Goal: Understand process/instructions: Learn how to perform a task or action

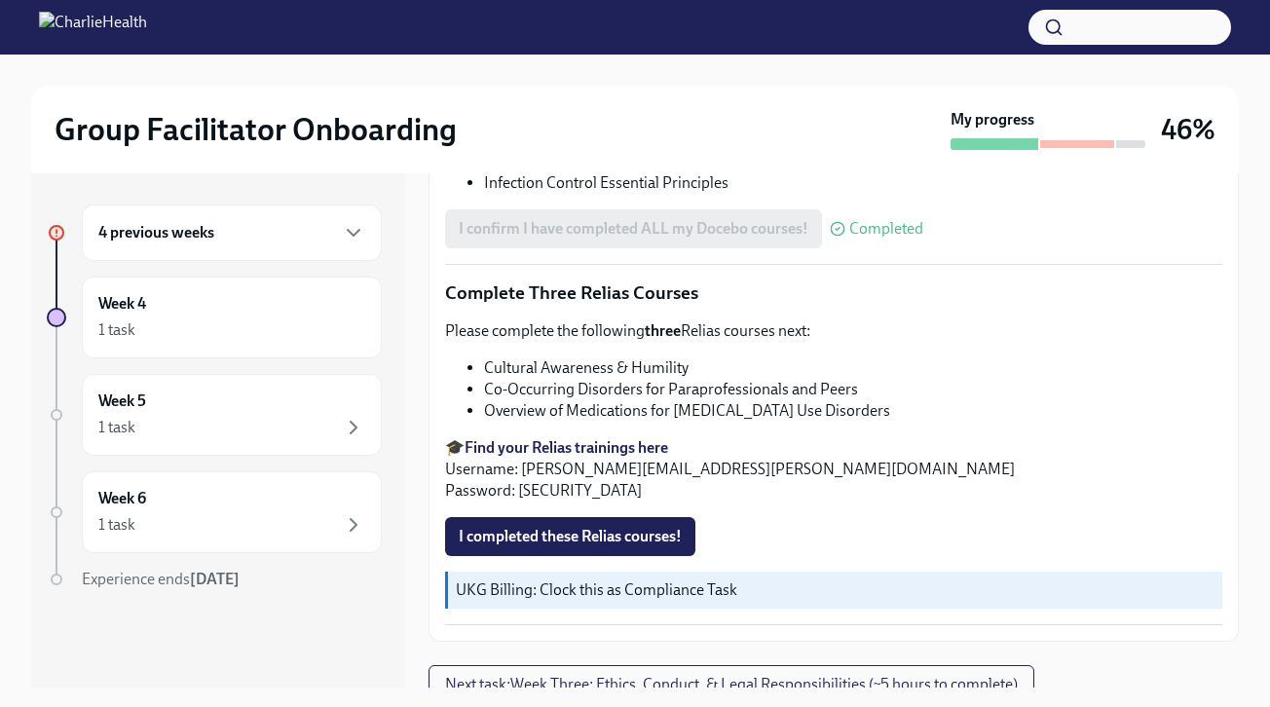
scroll to position [1576, 0]
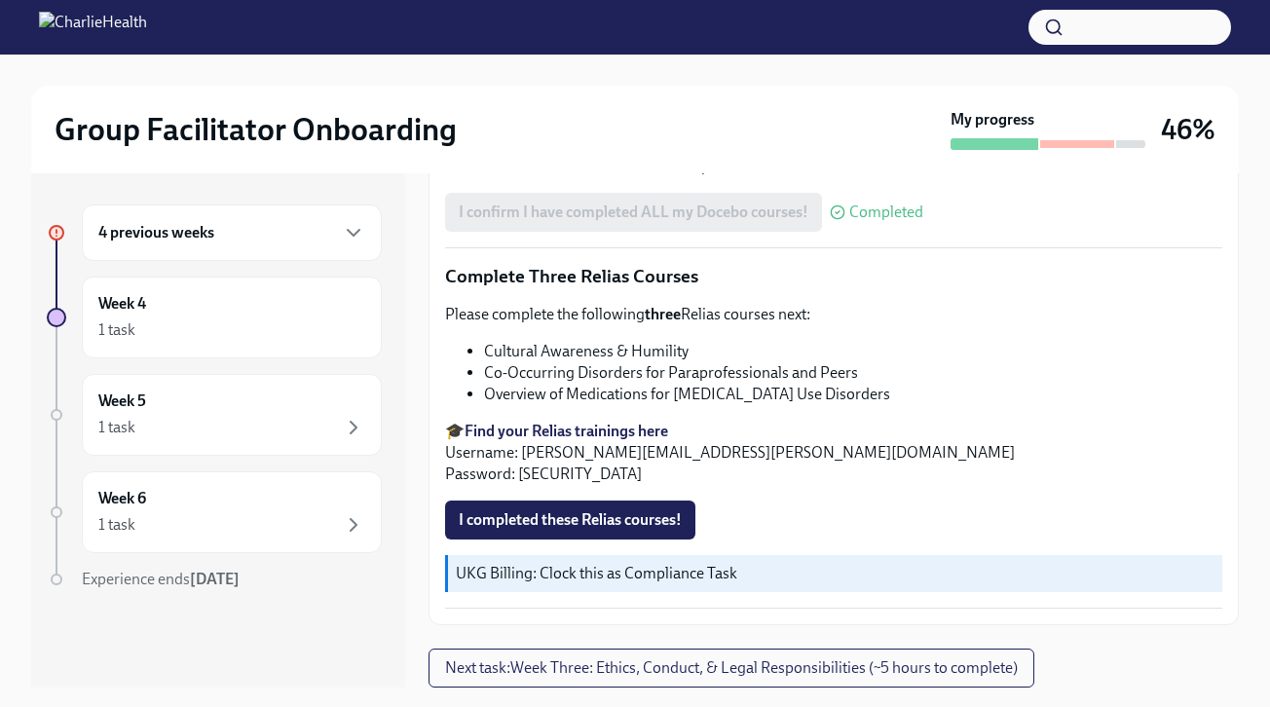
click at [641, 436] on strong "Find your Relias trainings here" at bounding box center [565, 431] width 203 height 18
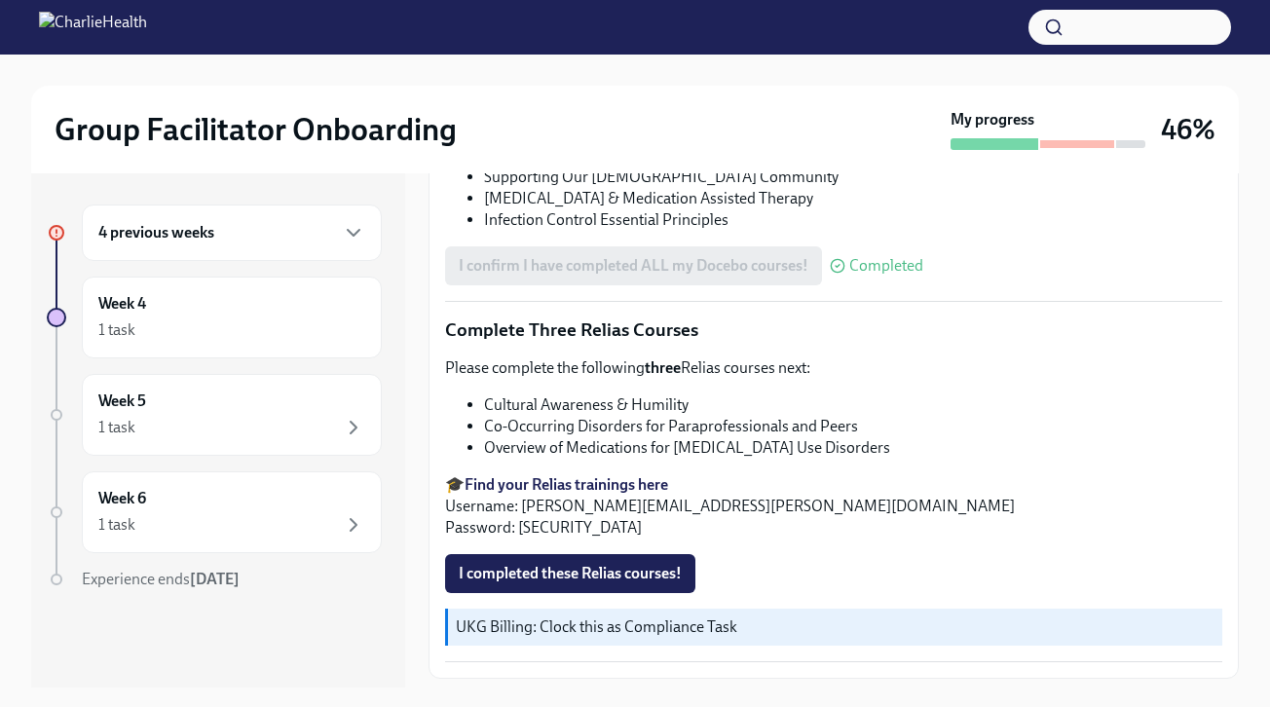
scroll to position [1532, 0]
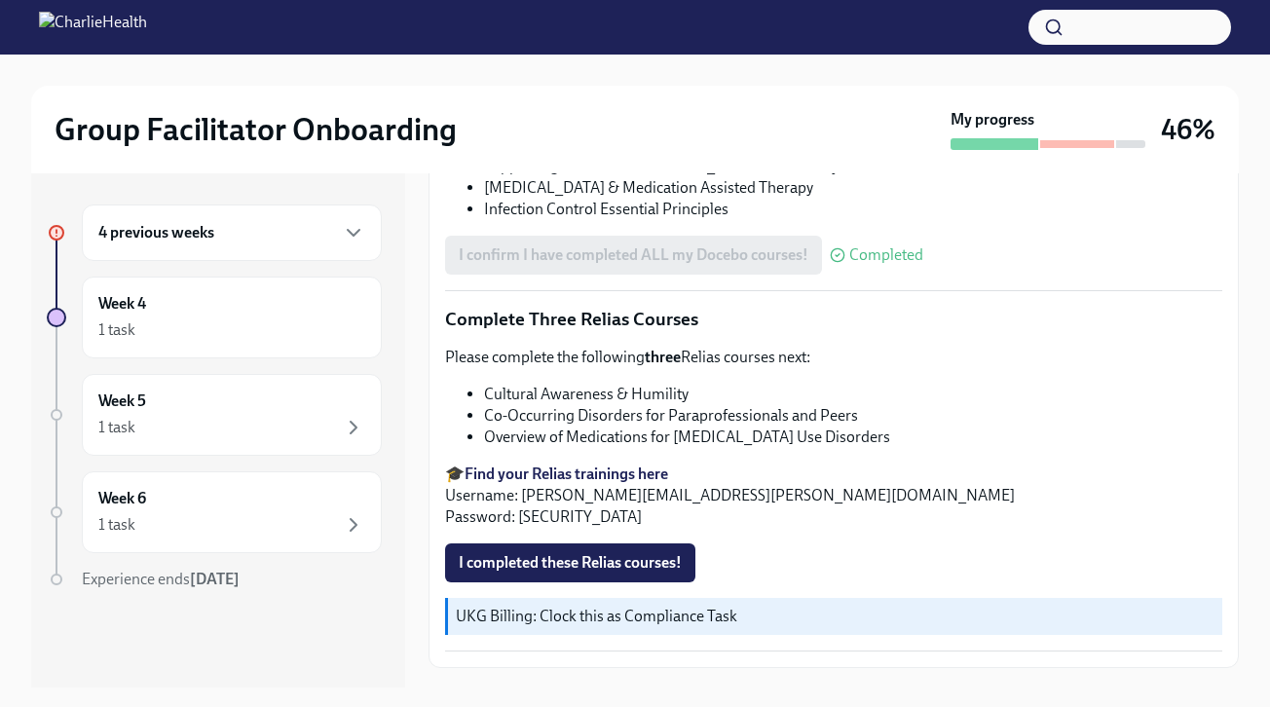
click at [616, 478] on strong "Find your Relias trainings here" at bounding box center [565, 473] width 203 height 18
click at [613, 569] on span "I completed these Relias courses!" at bounding box center [570, 562] width 223 height 19
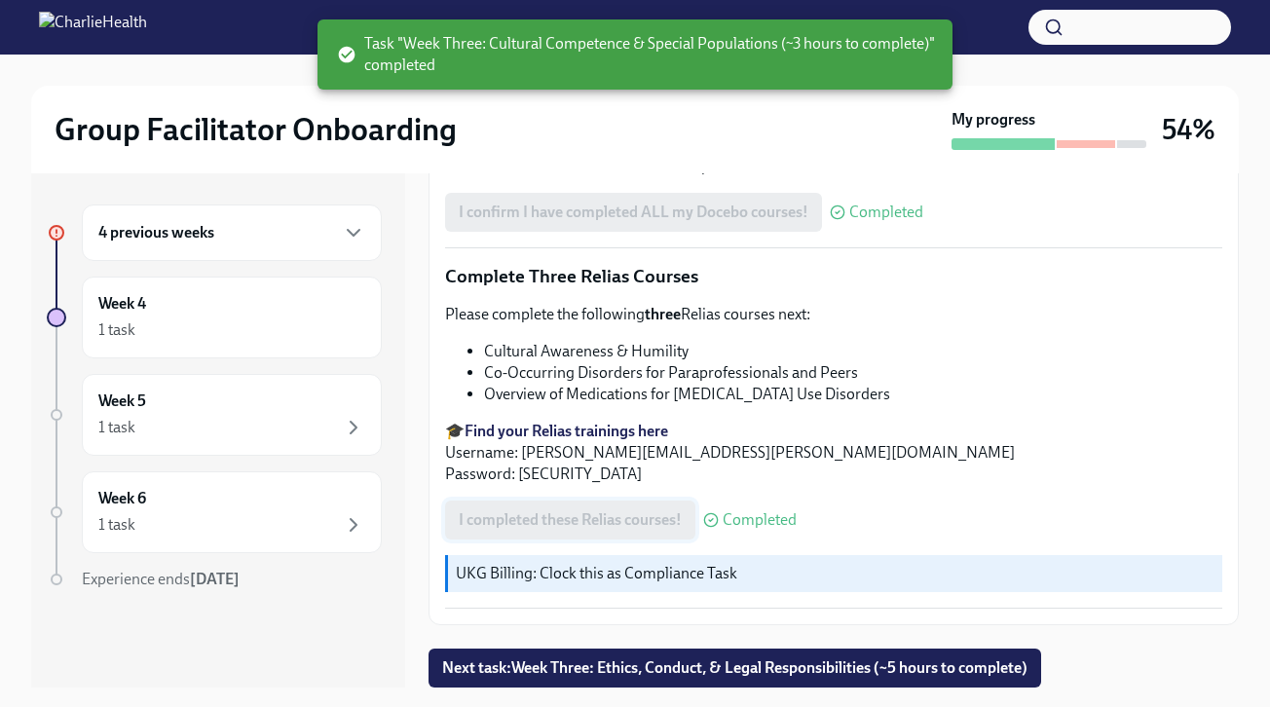
scroll to position [35, 0]
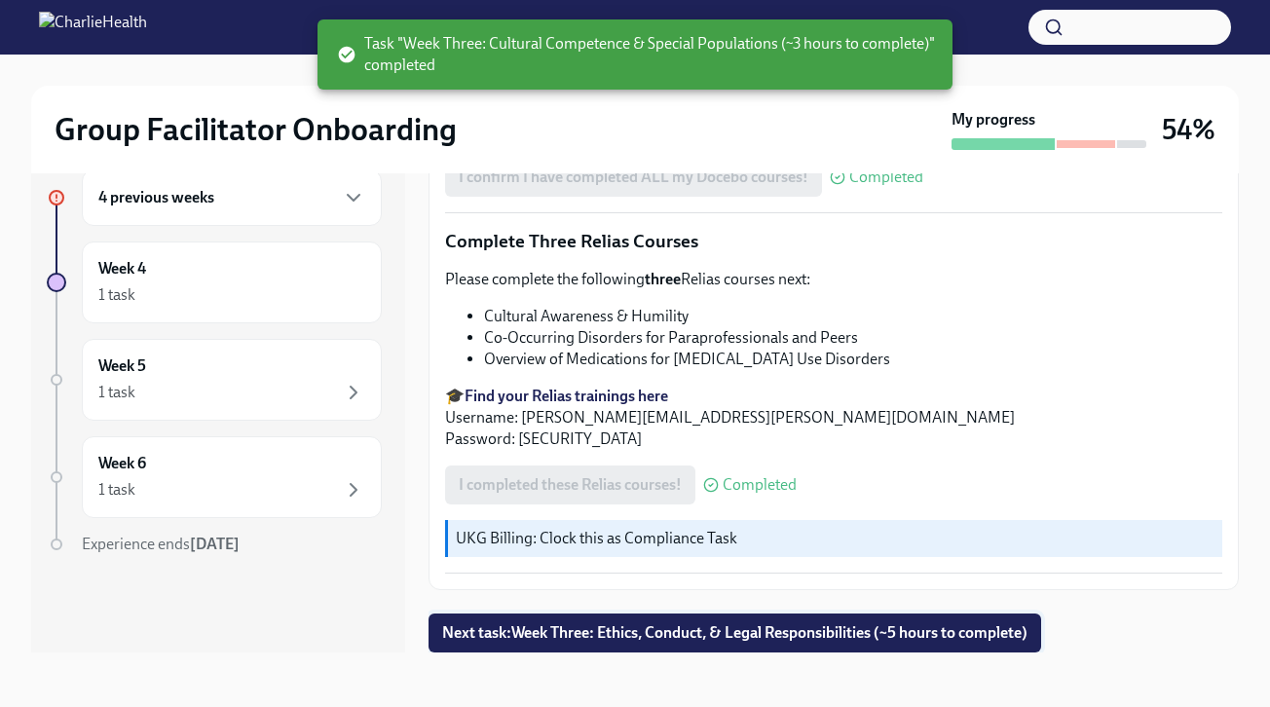
click at [697, 635] on span "Next task : Week Three: Ethics, Conduct, & Legal Responsibilities (~5 hours to …" at bounding box center [734, 632] width 585 height 19
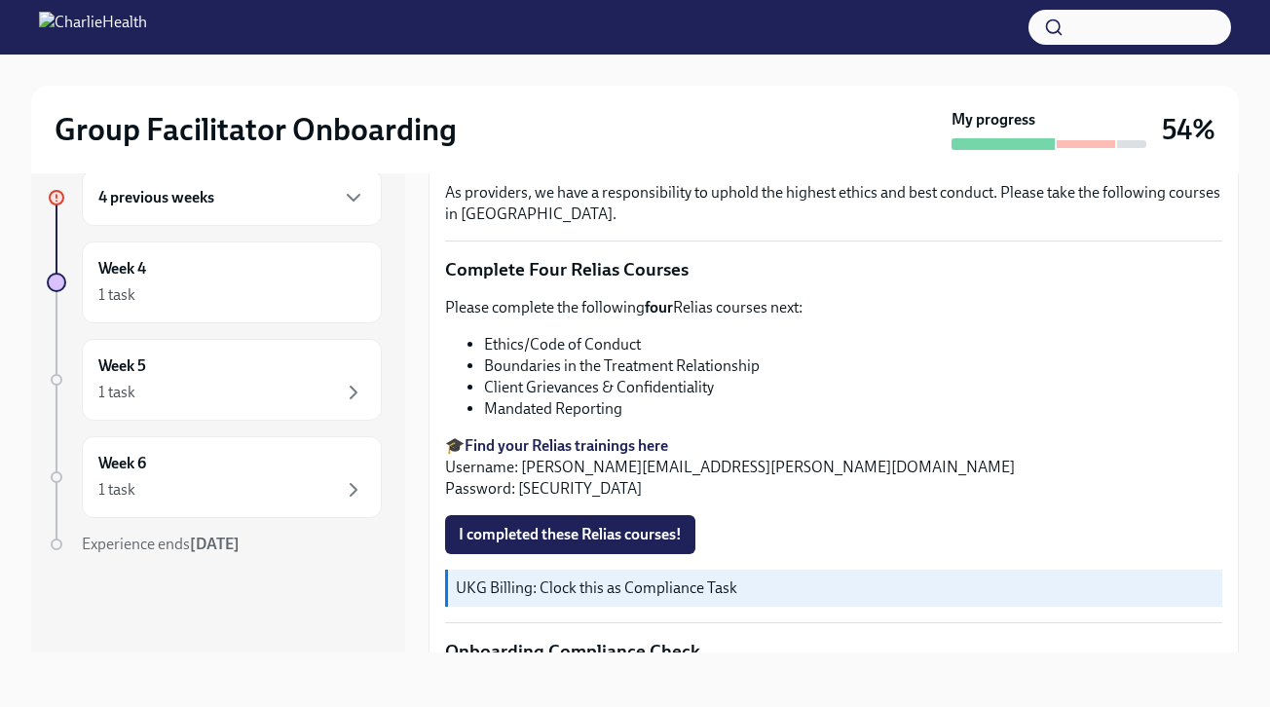
scroll to position [821, 0]
